Goal: Task Accomplishment & Management: Use online tool/utility

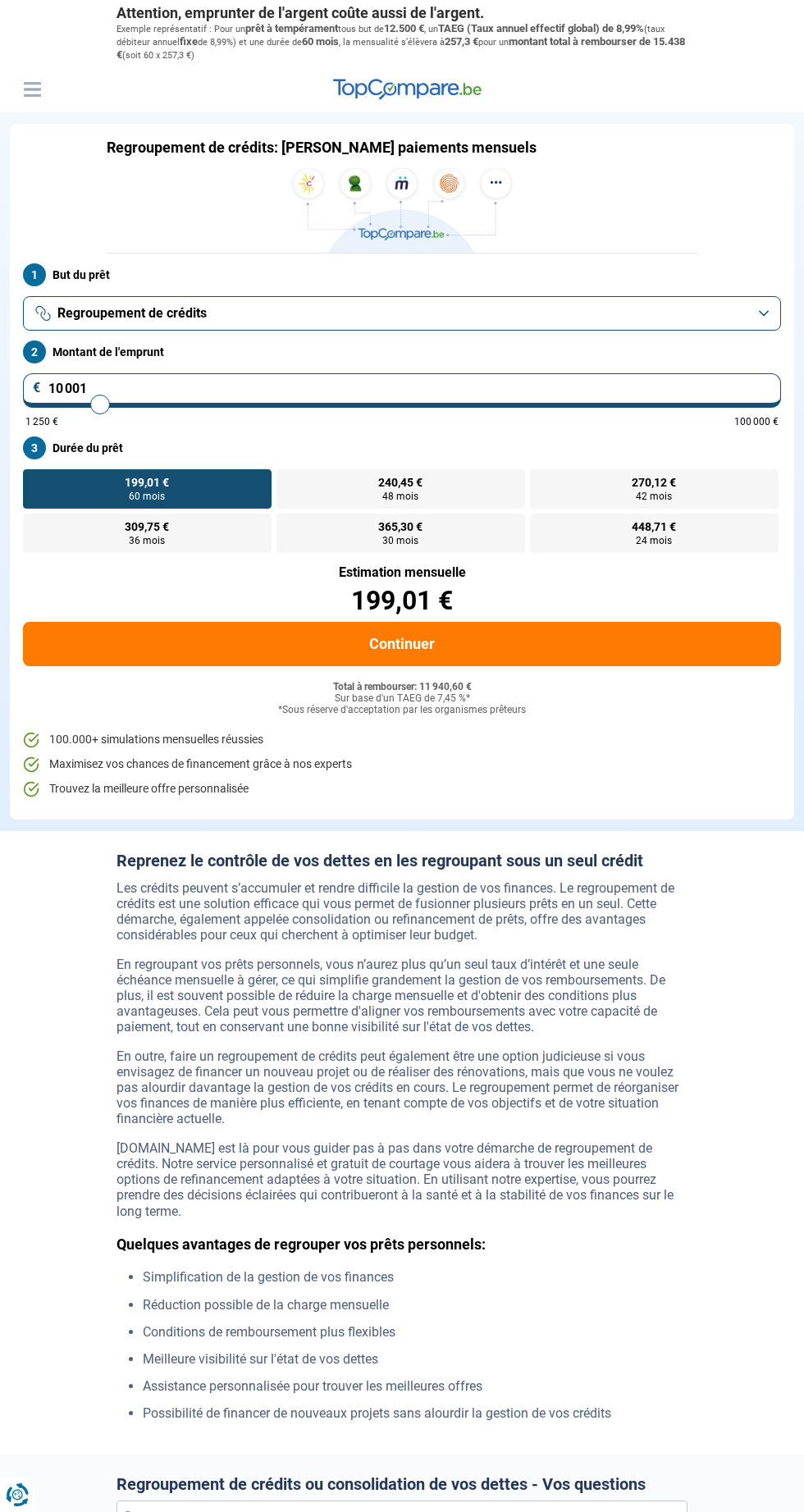
scroll to position [3, 0]
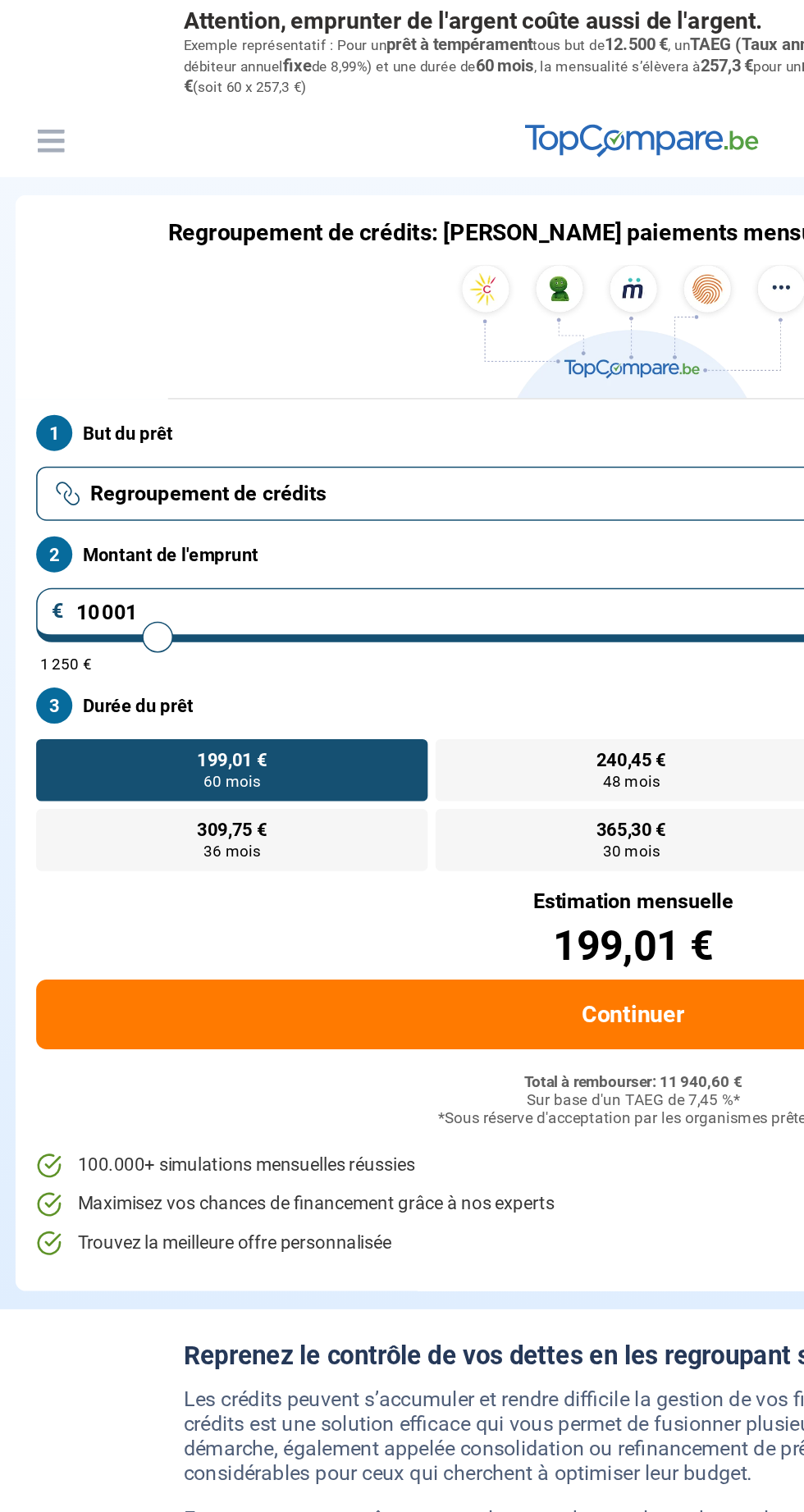
type input "23 500"
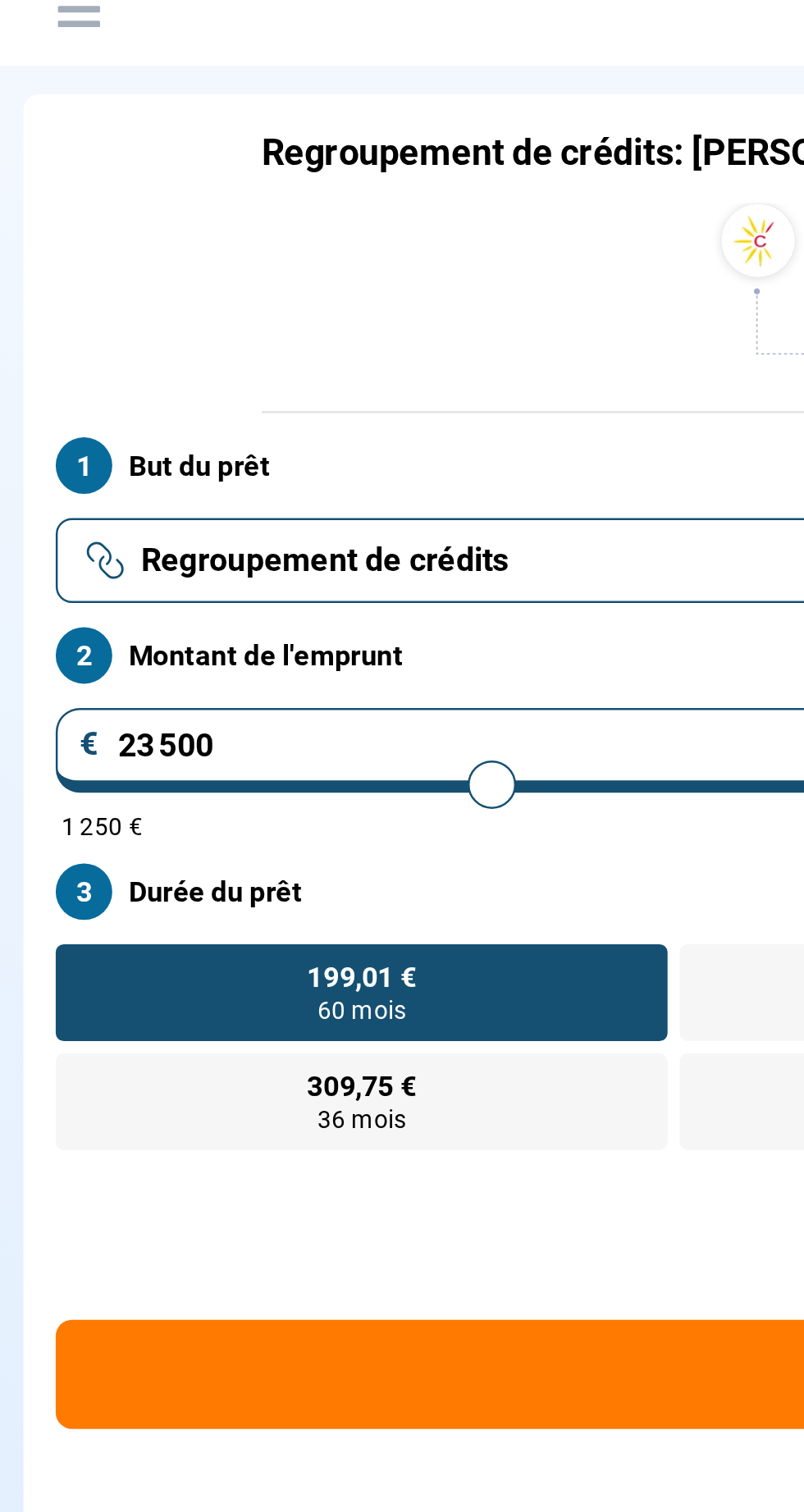
type input "23500"
radio input "false"
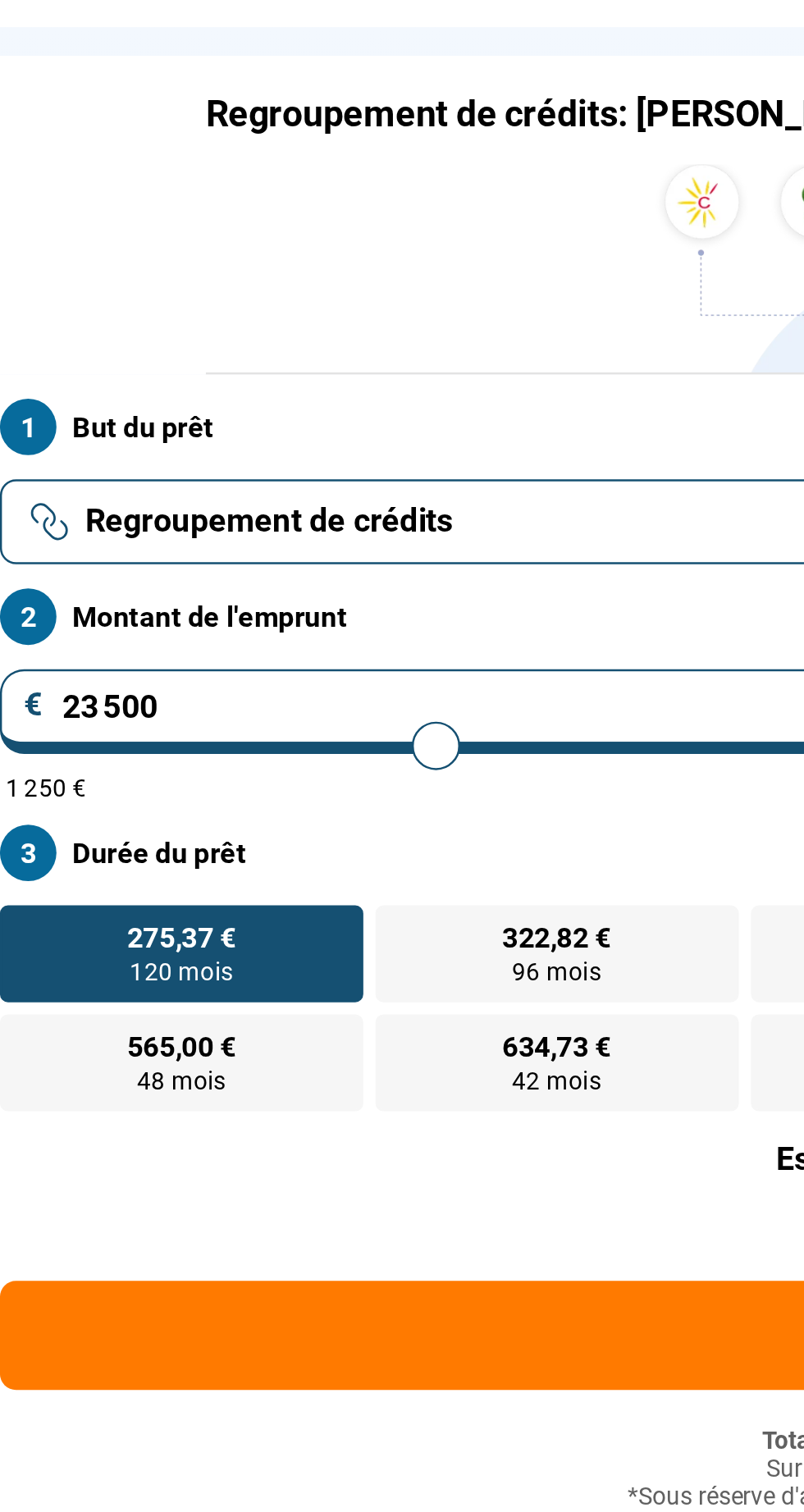
type input "25 500"
type input "25500"
type input "26 500"
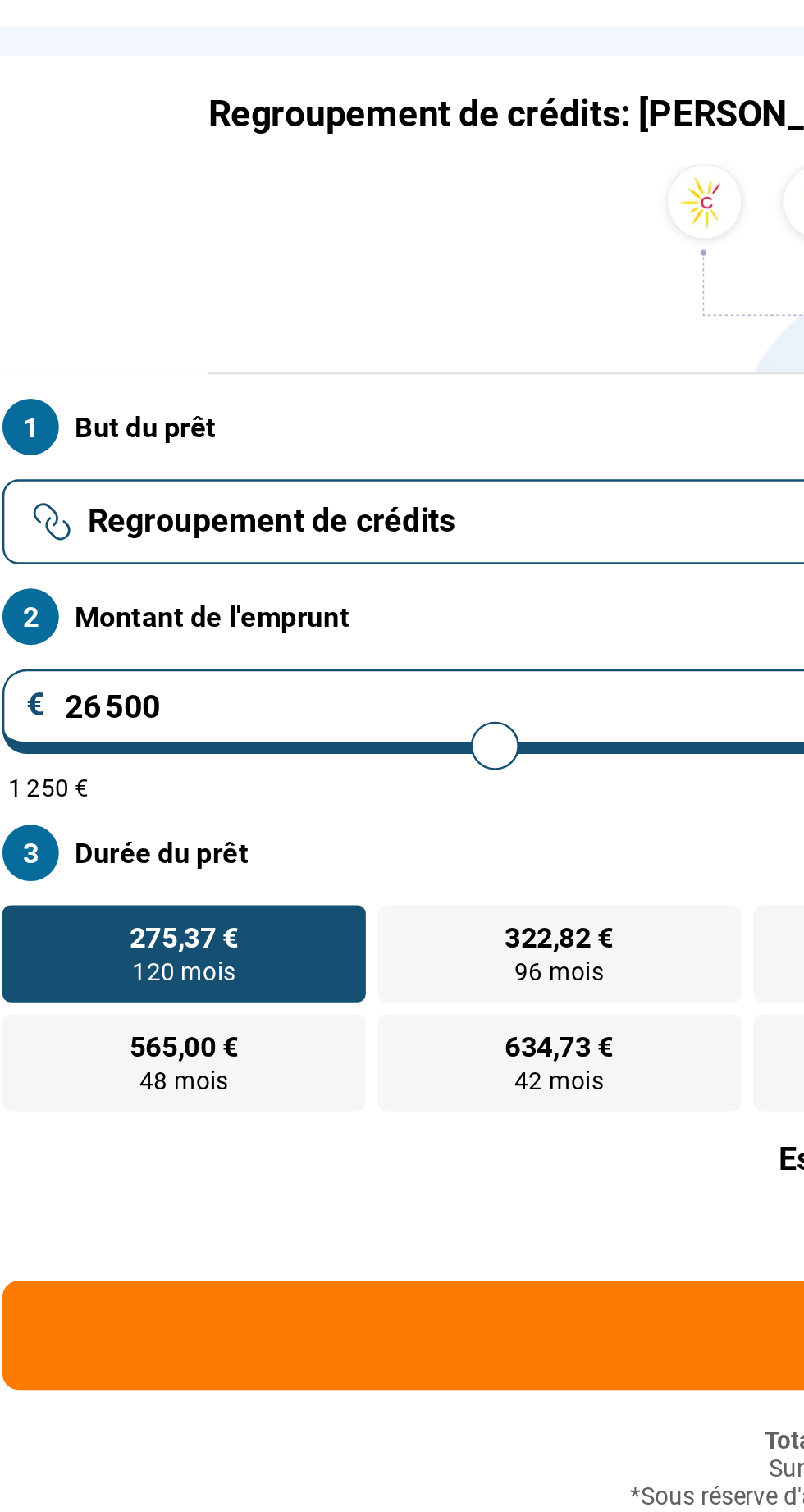
type input "26500"
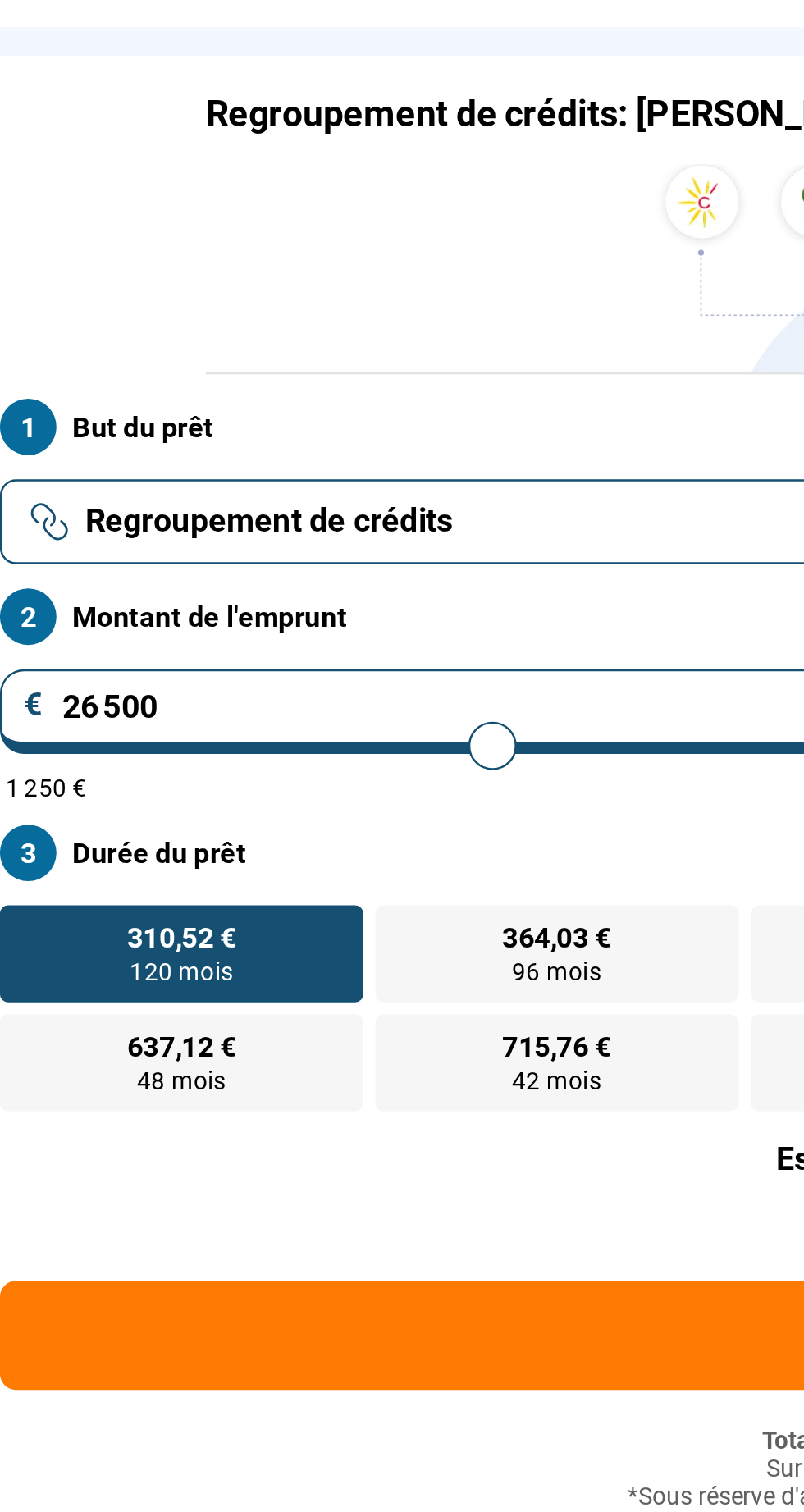
type input "26 750"
type input "26750"
type input "25 500"
type input "25500"
type input "25 750"
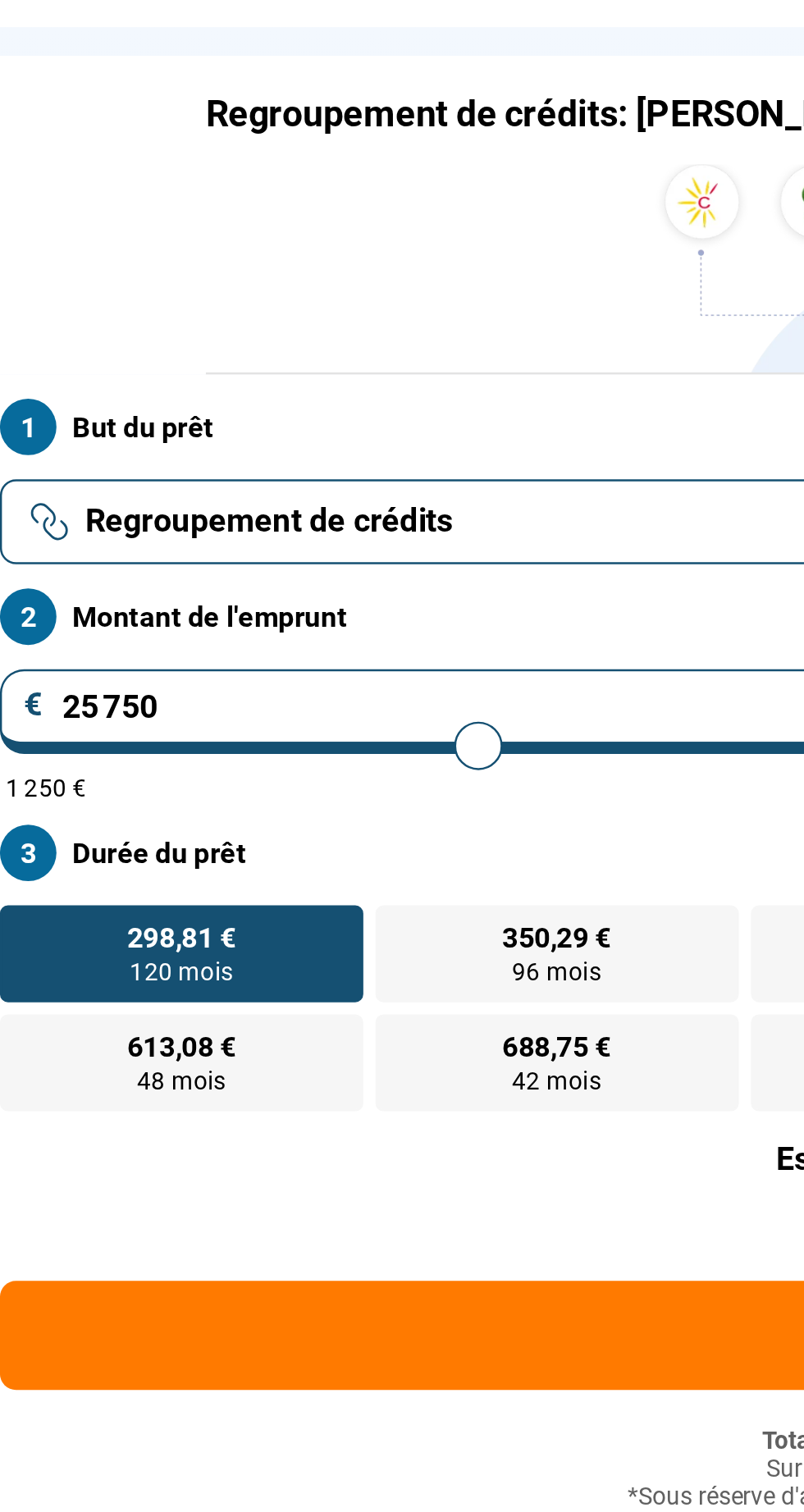
type input "25750"
type input "26 000"
type input "26000"
type input "25 500"
type input "25500"
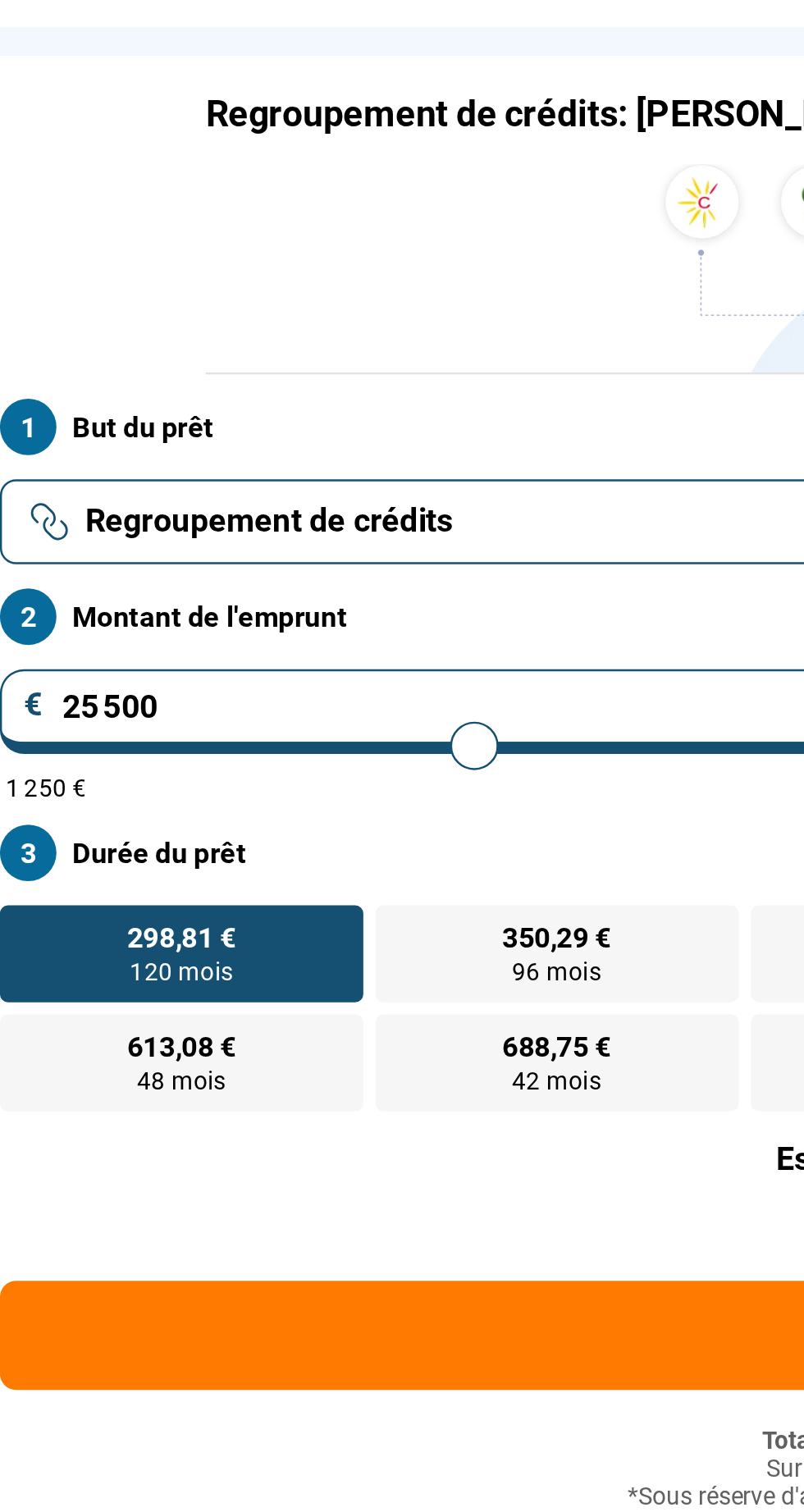
type input "25 250"
type input "25250"
type input "25 000"
type input "25000"
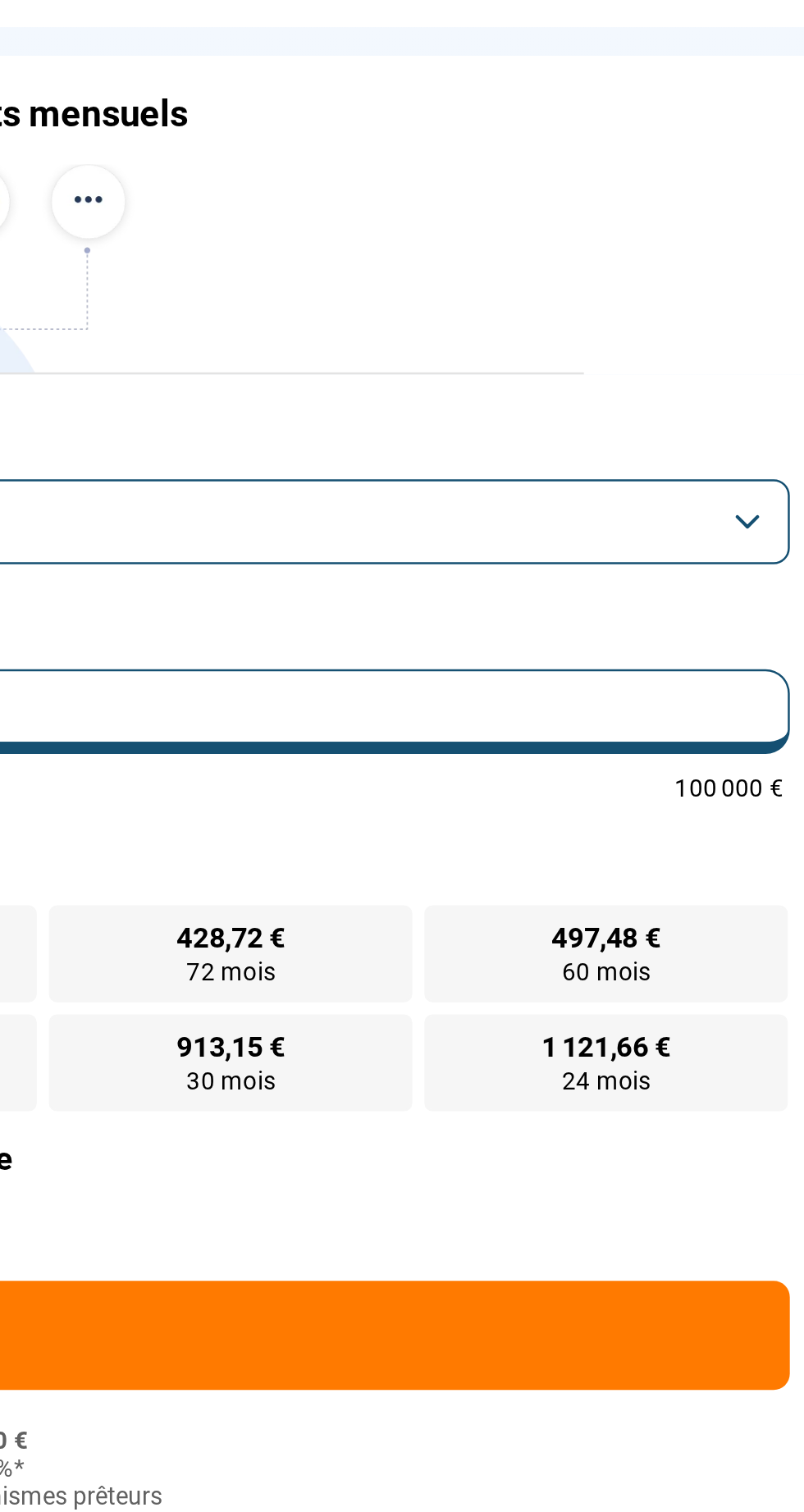
click at [724, 484] on span "497,48 €" at bounding box center [706, 483] width 45 height 12
click at [643, 480] on input "497,48 € 60 mois" at bounding box center [637, 474] width 11 height 11
radio input "true"
